Goal: Information Seeking & Learning: Compare options

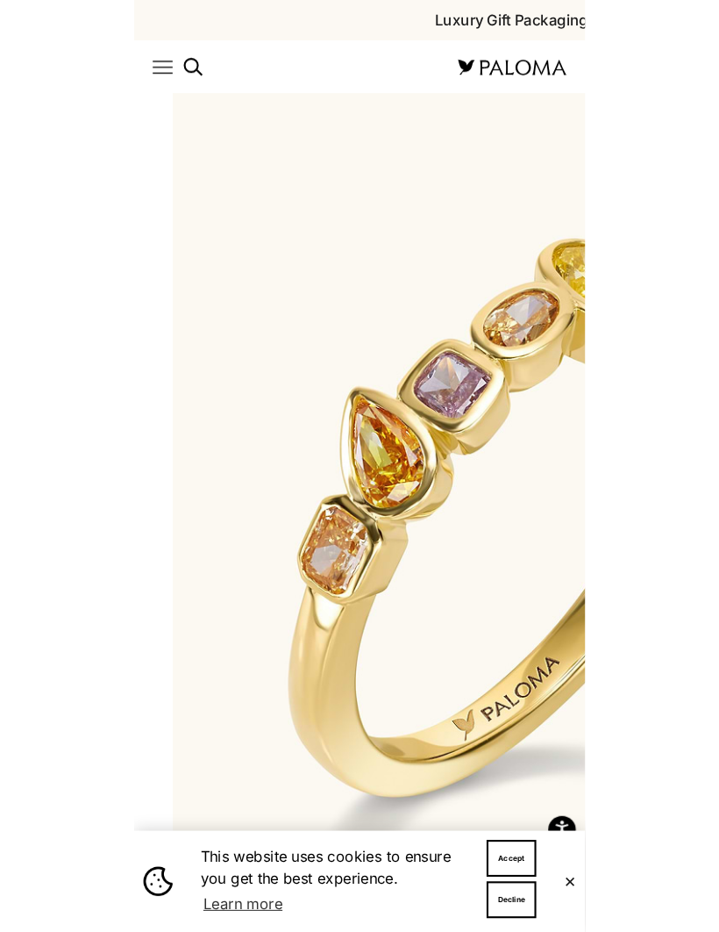
scroll to position [26, 0]
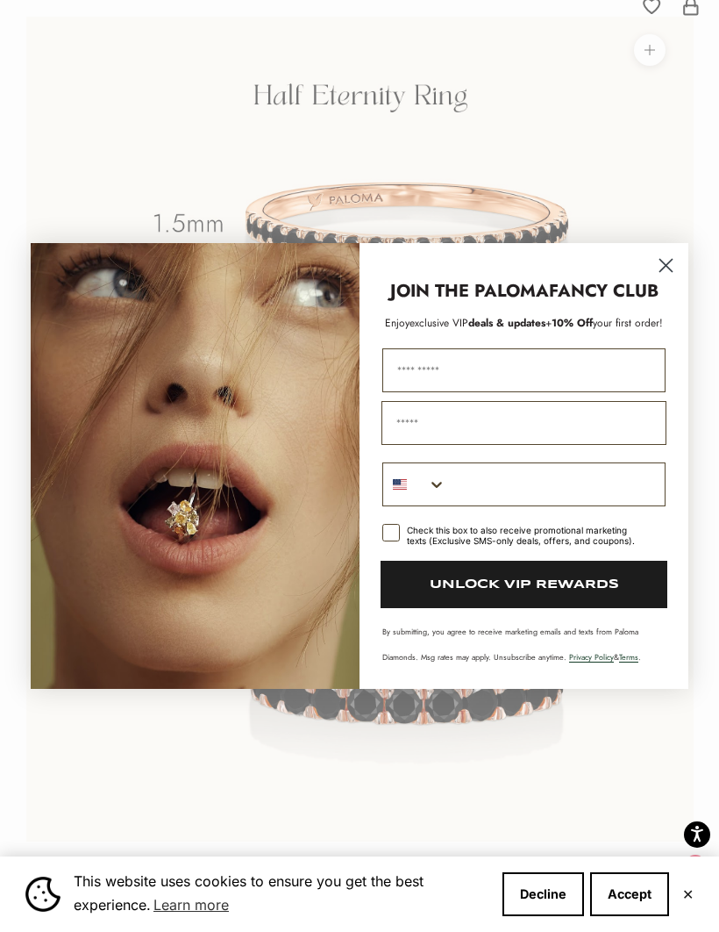
scroll to position [26, 0]
